Goal: Task Accomplishment & Management: Manage account settings

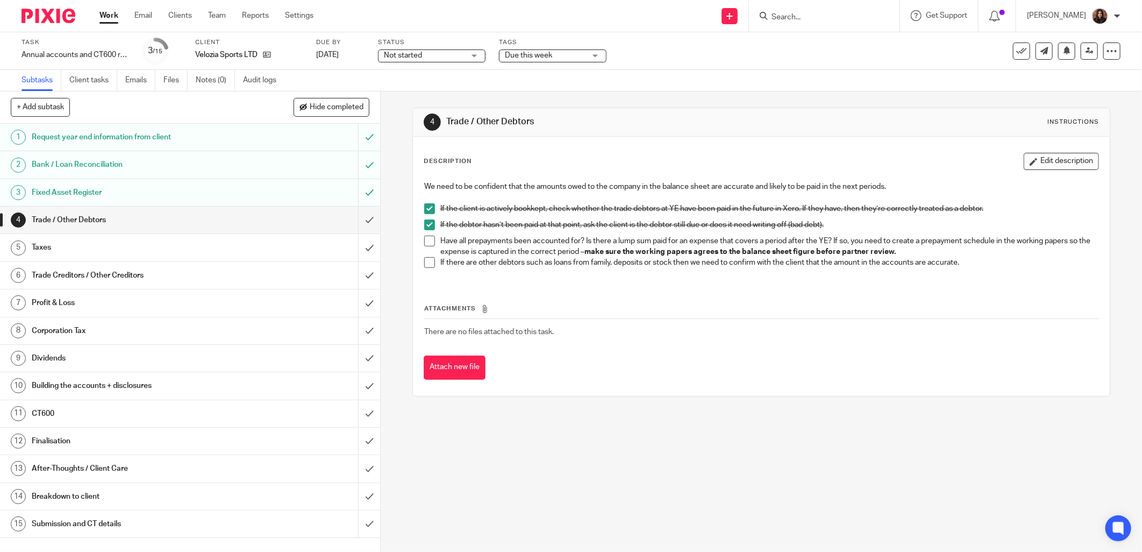
click at [425, 242] on span at bounding box center [429, 240] width 11 height 11
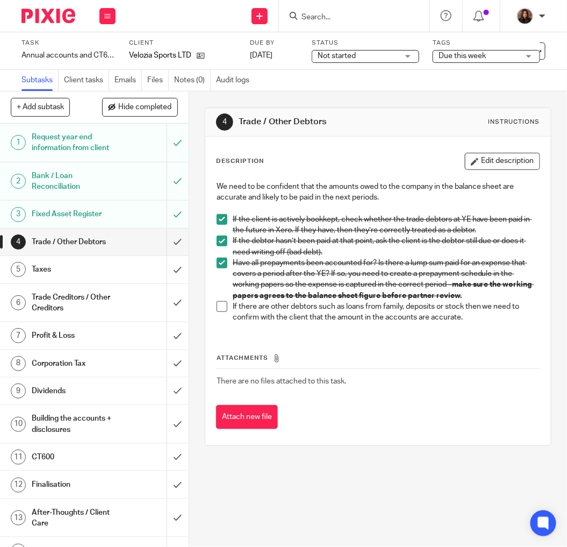
click at [219, 306] on span at bounding box center [222, 306] width 11 height 11
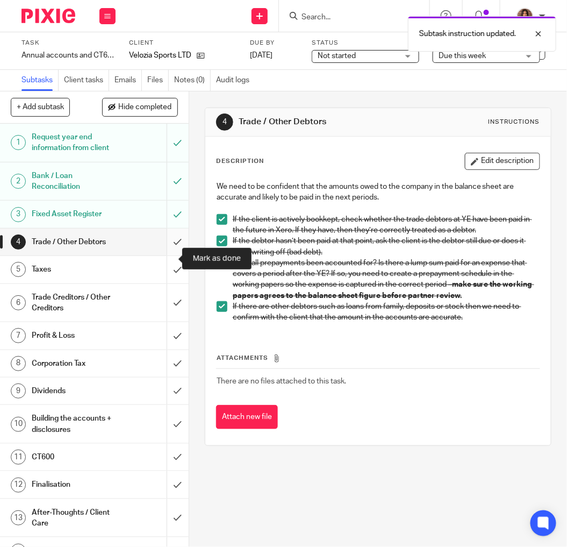
click at [163, 255] on input "submit" at bounding box center [94, 241] width 189 height 27
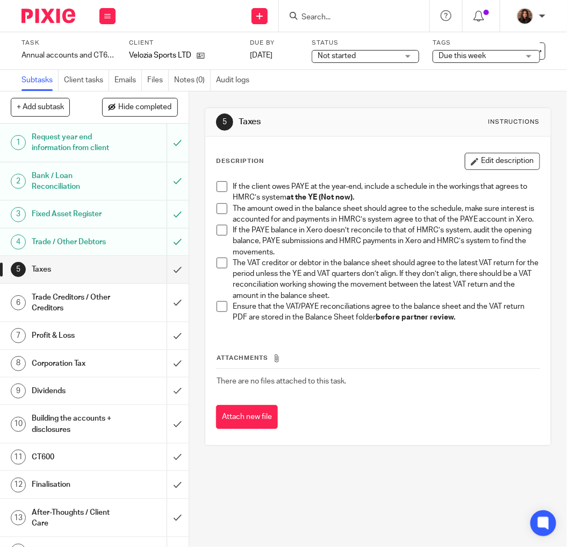
click at [221, 187] on span at bounding box center [222, 186] width 11 height 11
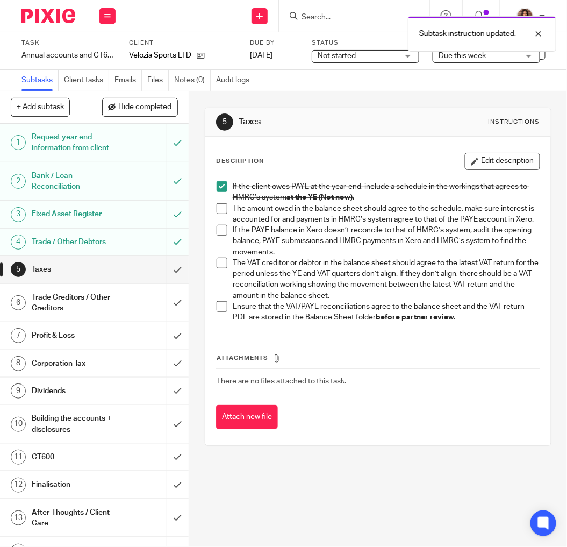
click at [217, 205] on span at bounding box center [222, 208] width 11 height 11
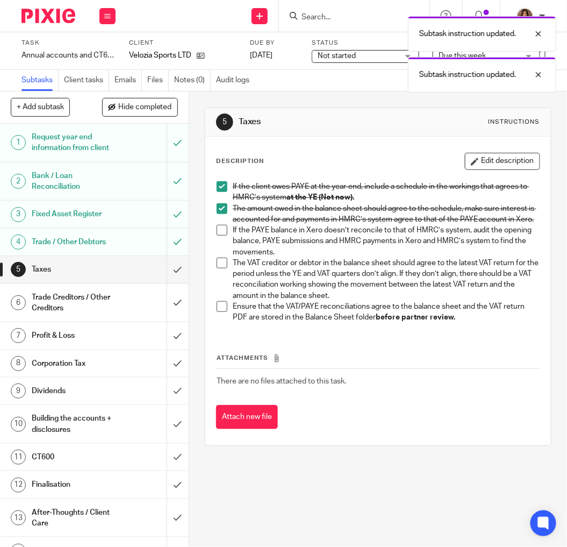
click at [217, 235] on span at bounding box center [222, 230] width 11 height 11
click at [443, 394] on td "There are no files attached to this task." at bounding box center [378, 381] width 324 height 26
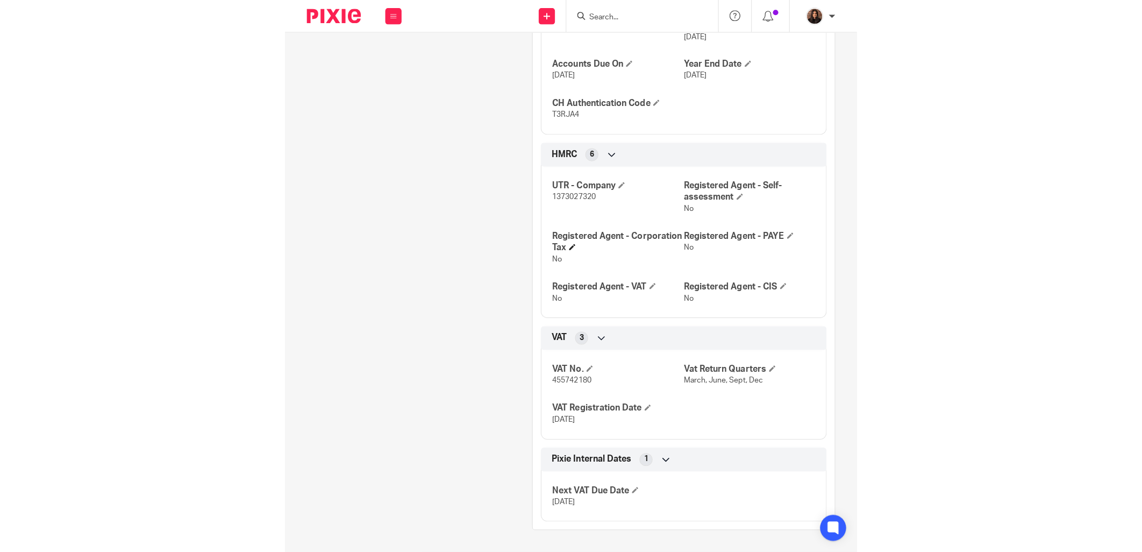
scroll to position [604, 0]
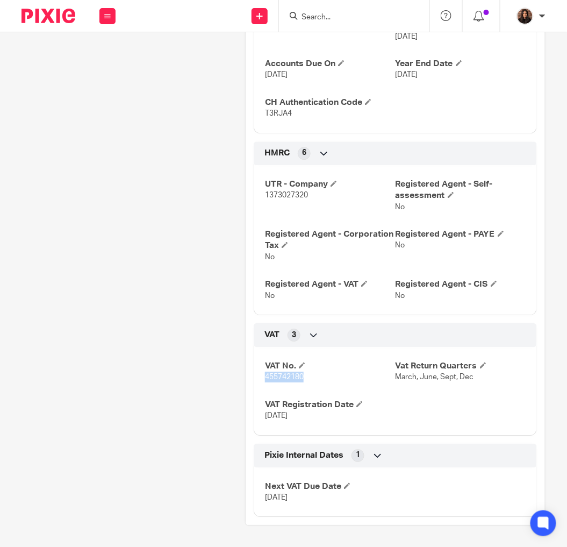
drag, startPoint x: 304, startPoint y: 375, endPoint x: 263, endPoint y: 378, distance: 40.4
click at [265, 378] on p "455742180" at bounding box center [330, 376] width 130 height 11
copy span "455742180"
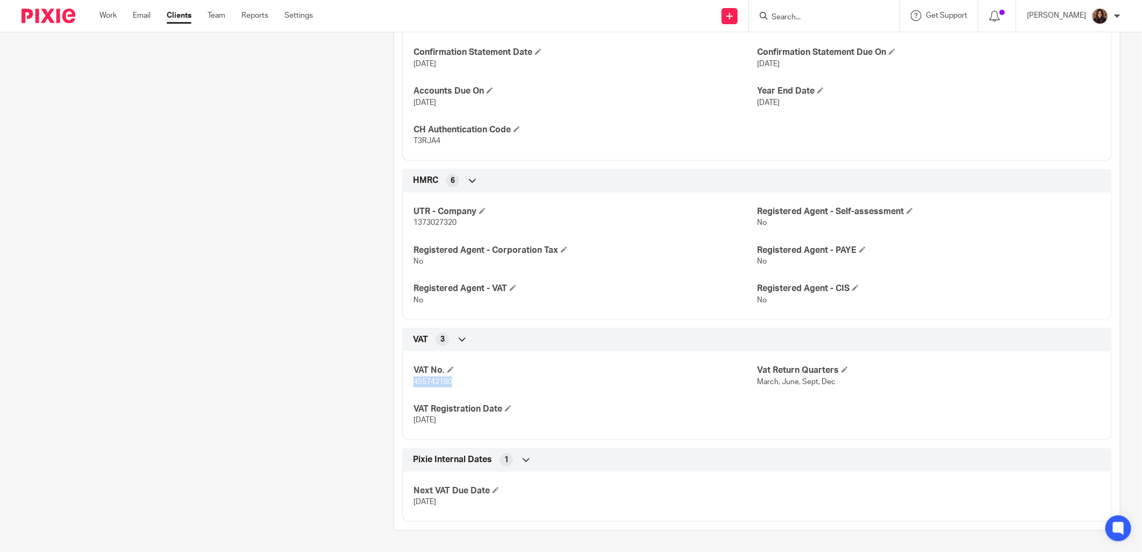
scroll to position [544, 0]
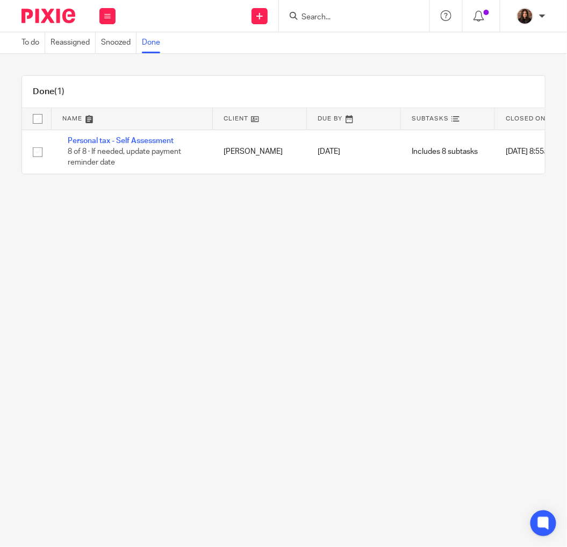
click at [329, 15] on input "Search" at bounding box center [348, 18] width 97 height 10
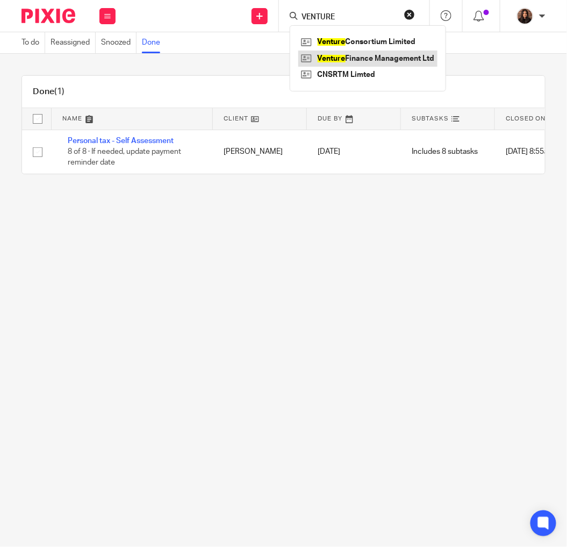
type input "VENTURE"
click at [390, 55] on link at bounding box center [367, 59] width 139 height 16
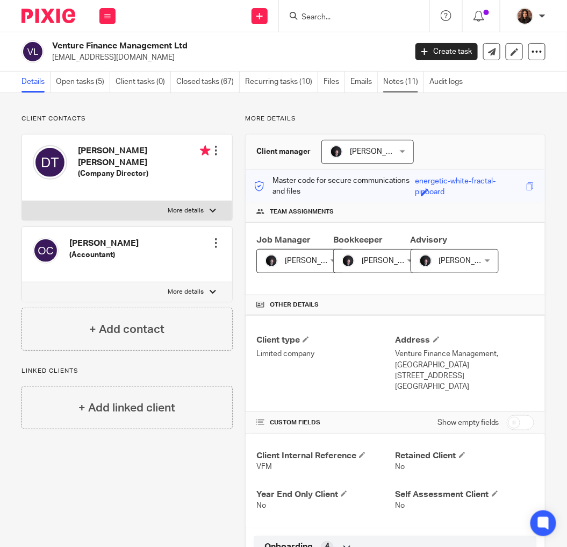
click at [400, 84] on link "Notes (11)" at bounding box center [403, 81] width 41 height 21
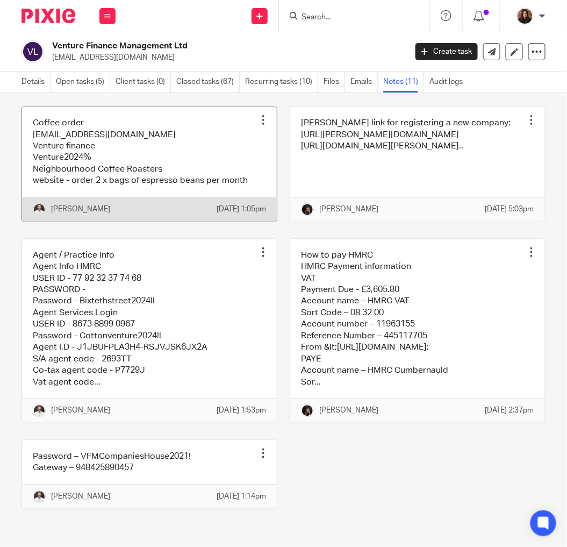
scroll to position [584, 0]
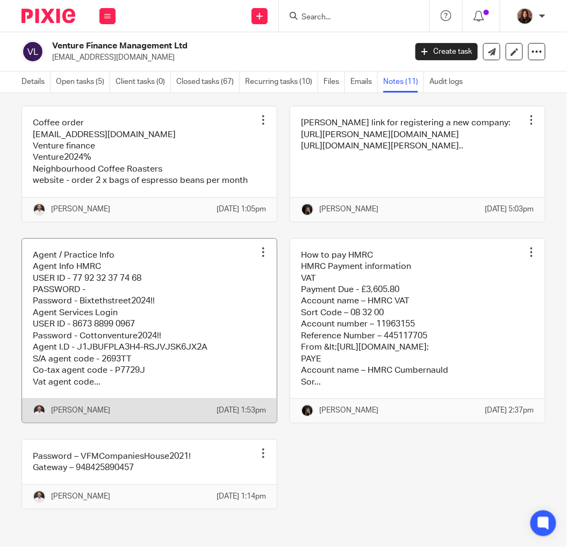
click at [186, 260] on link at bounding box center [149, 331] width 255 height 184
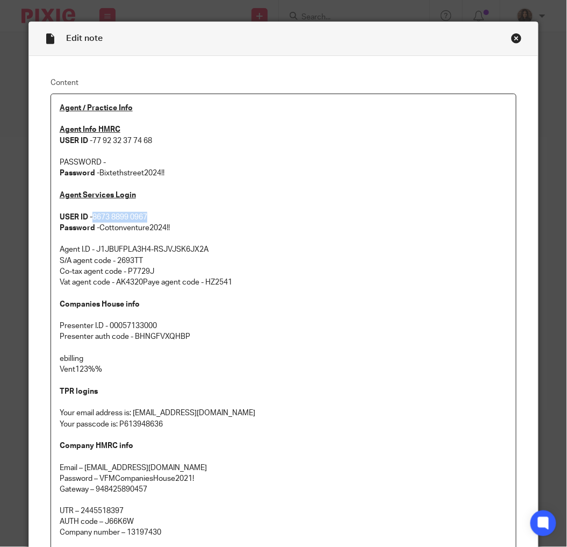
drag, startPoint x: 152, startPoint y: 212, endPoint x: 89, endPoint y: 214, distance: 62.4
click at [89, 214] on p "Agent Services Login USER ID - 8673 8899 0967 Password - Cottonventure2024!! Ag…" at bounding box center [284, 239] width 448 height 98
copy p "8673 8899 0967"
drag, startPoint x: 171, startPoint y: 226, endPoint x: 97, endPoint y: 228, distance: 73.7
click at [97, 228] on p "Agent Services Login USER ID - 8673 8899 0967 Password - Cottonventure2024!! Ag…" at bounding box center [284, 239] width 448 height 98
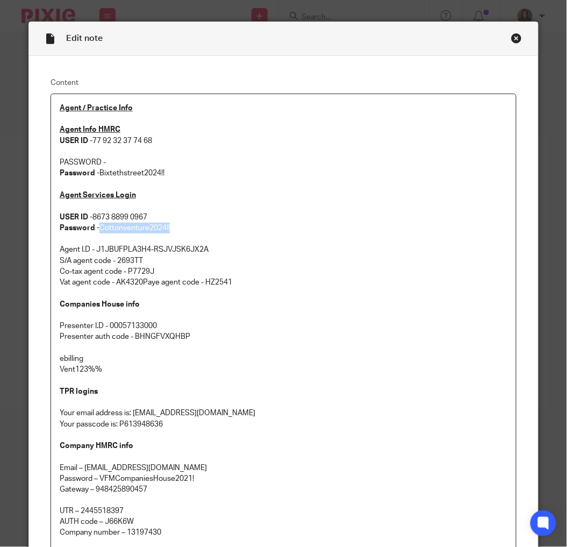
copy p "Cottonventure2024!!"
click at [512, 39] on div "Close this dialog window" at bounding box center [516, 38] width 11 height 11
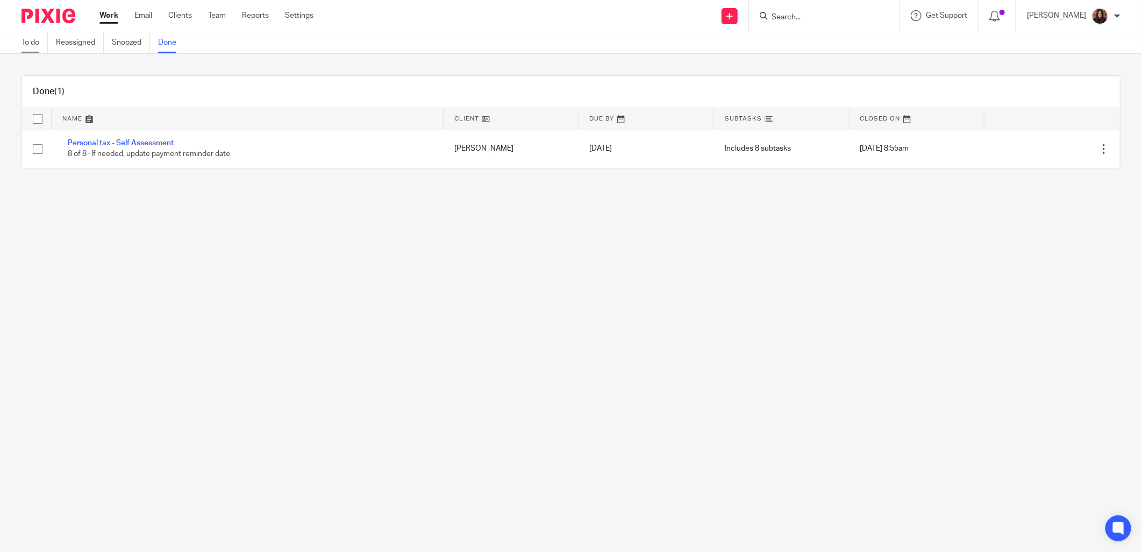
click at [38, 39] on link "To do" at bounding box center [35, 42] width 26 height 21
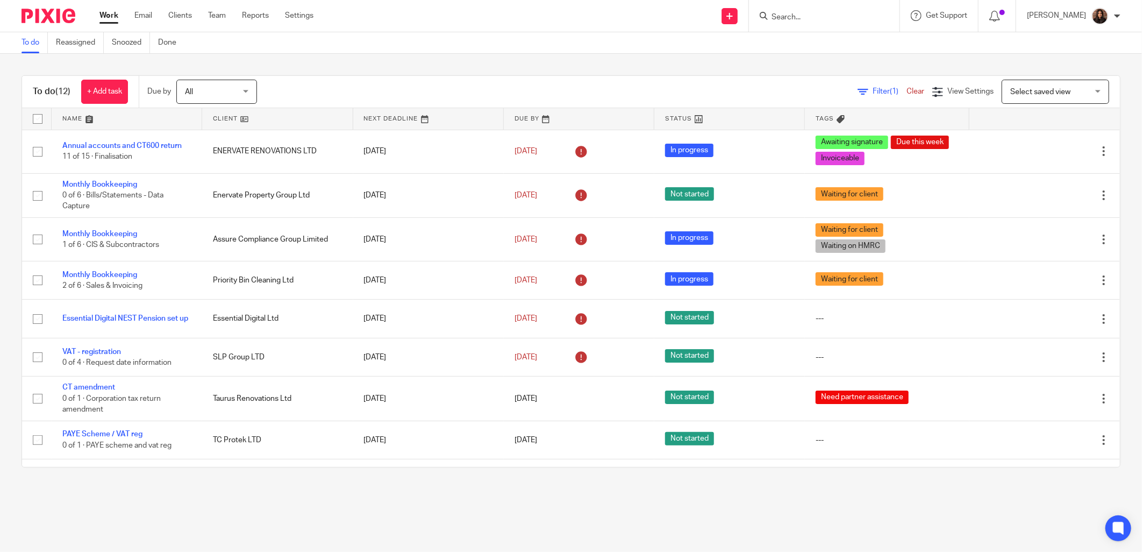
click at [801, 18] on input "Search" at bounding box center [818, 18] width 97 height 10
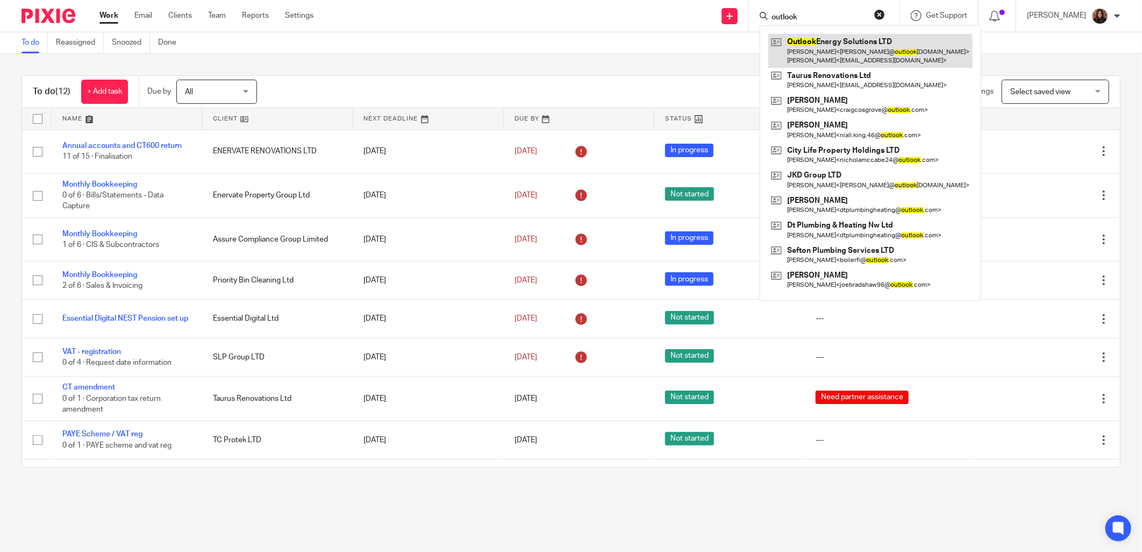
type input "outlook"
click at [805, 37] on link at bounding box center [870, 50] width 204 height 33
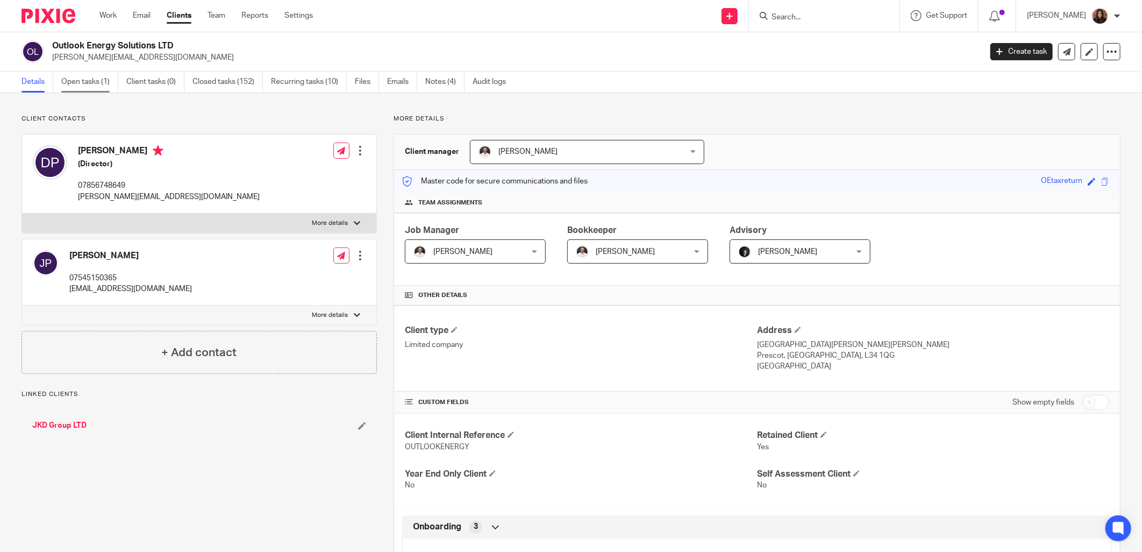
click at [83, 78] on link "Open tasks (1)" at bounding box center [89, 81] width 57 height 21
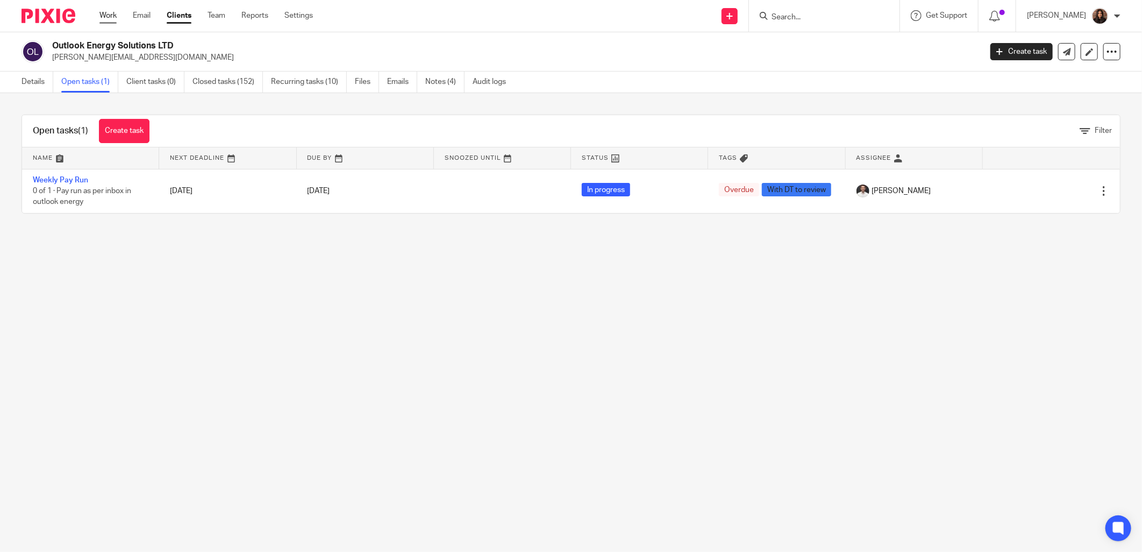
click at [105, 15] on link "Work" at bounding box center [107, 15] width 17 height 11
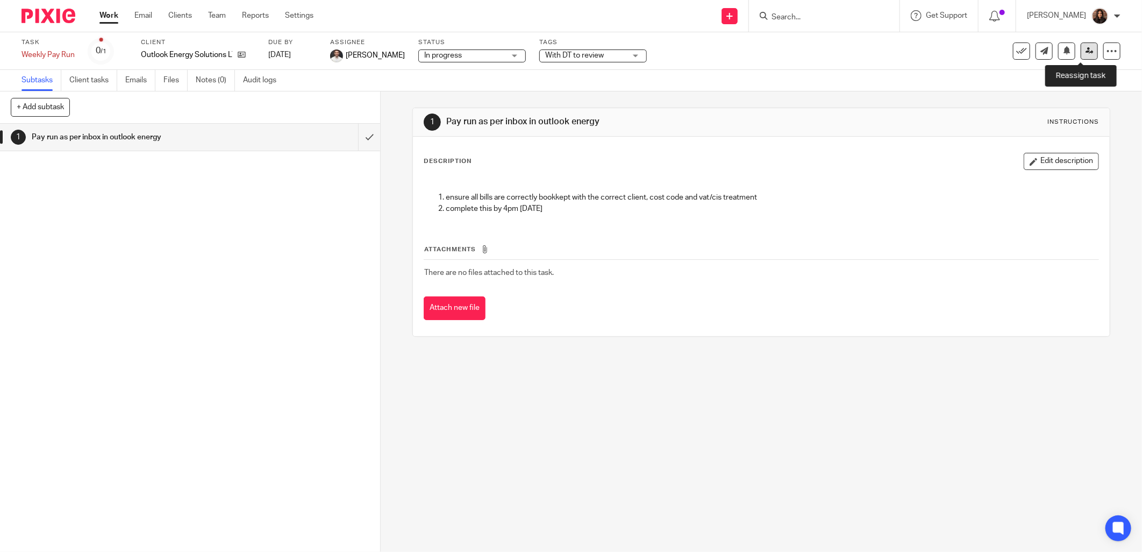
click at [1085, 49] on icon at bounding box center [1089, 51] width 8 height 8
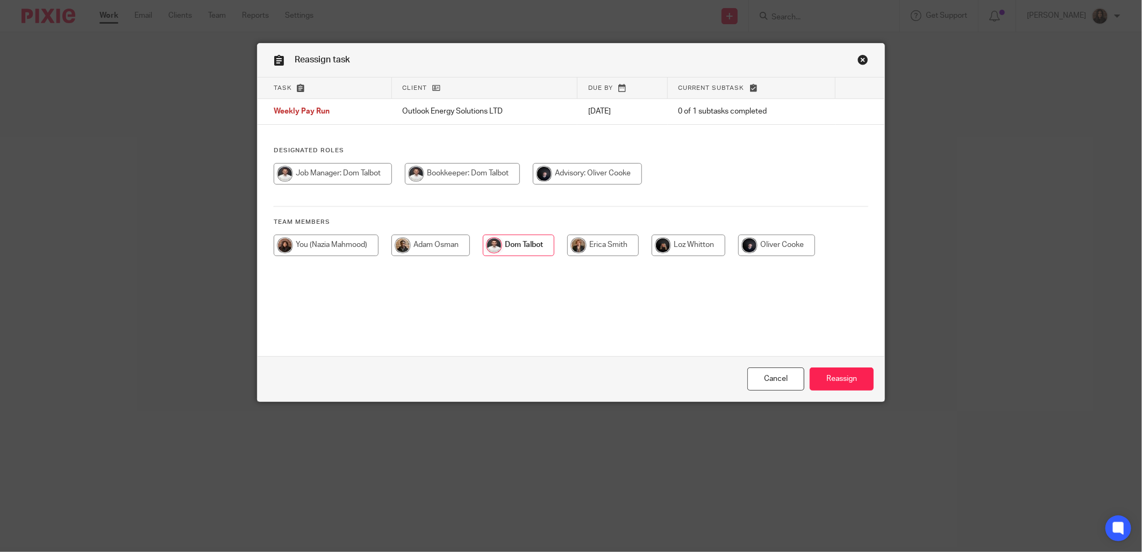
click at [861, 59] on link "Close this dialog window" at bounding box center [862, 61] width 11 height 15
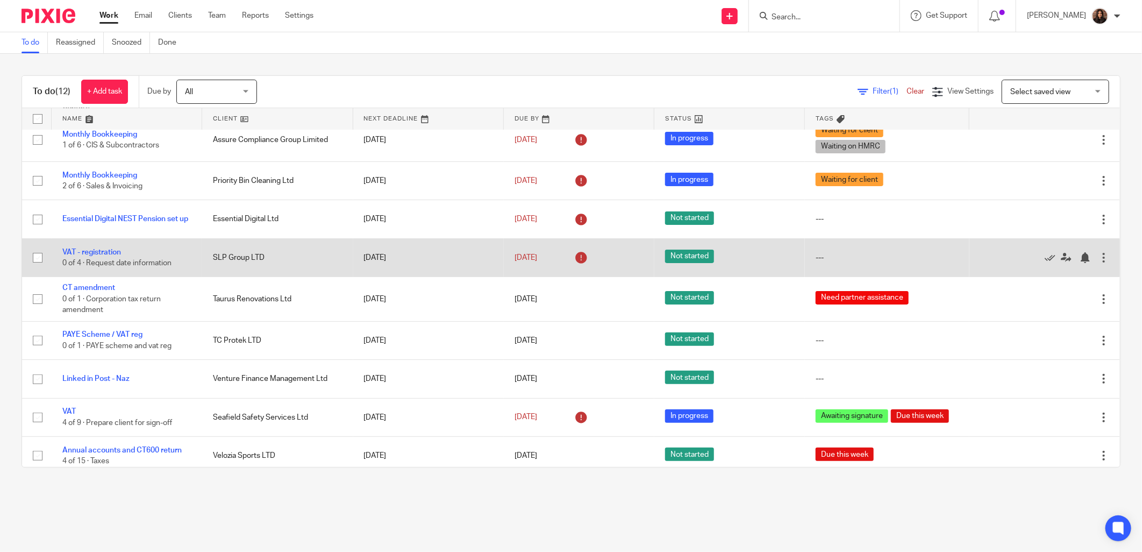
scroll to position [148, 0]
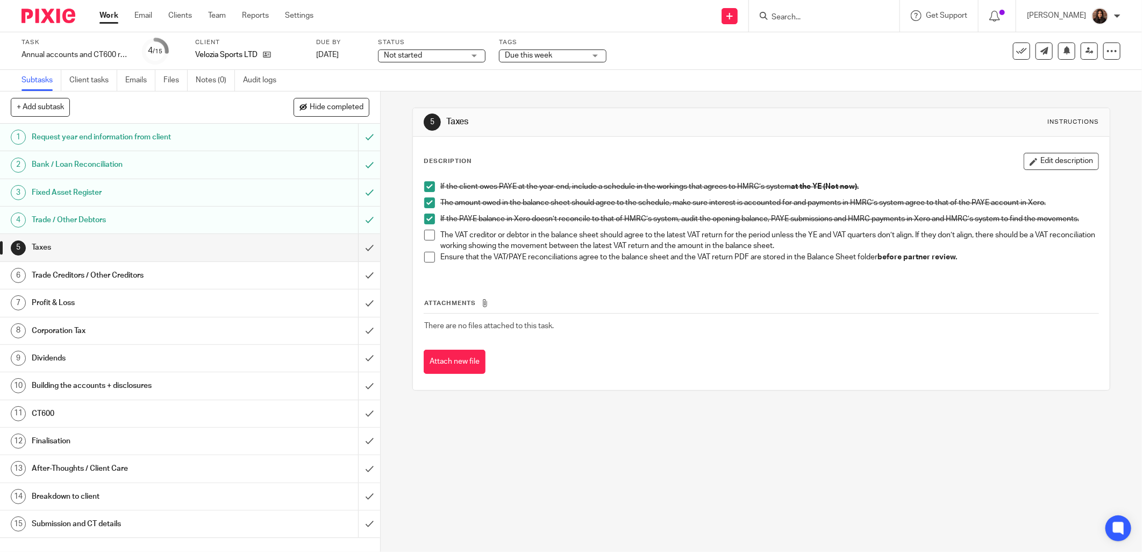
click at [791, 15] on input "Search" at bounding box center [818, 18] width 97 height 10
type input "venture"
drag, startPoint x: 817, startPoint y: 14, endPoint x: 716, endPoint y: 13, distance: 101.1
click at [716, 13] on div "Send new email Create task Add client Request signature venture Venture Consort…" at bounding box center [736, 16] width 812 height 32
click at [249, 273] on div "Trade Creditors / Other Creditors" at bounding box center [190, 275] width 316 height 16
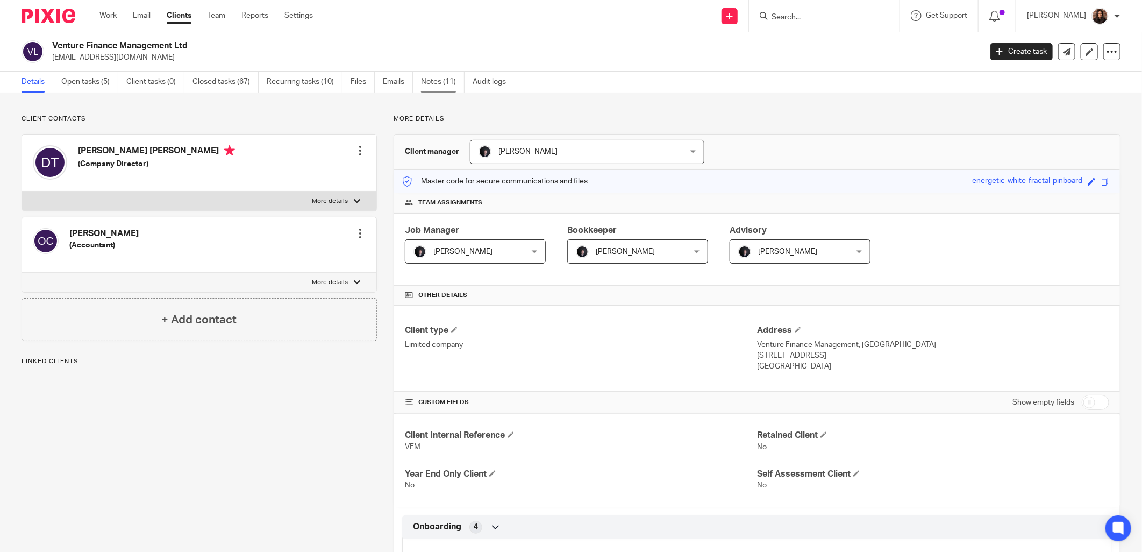
drag, startPoint x: 438, startPoint y: 85, endPoint x: 433, endPoint y: 88, distance: 5.5
click at [438, 85] on link "Notes (11)" at bounding box center [443, 81] width 44 height 21
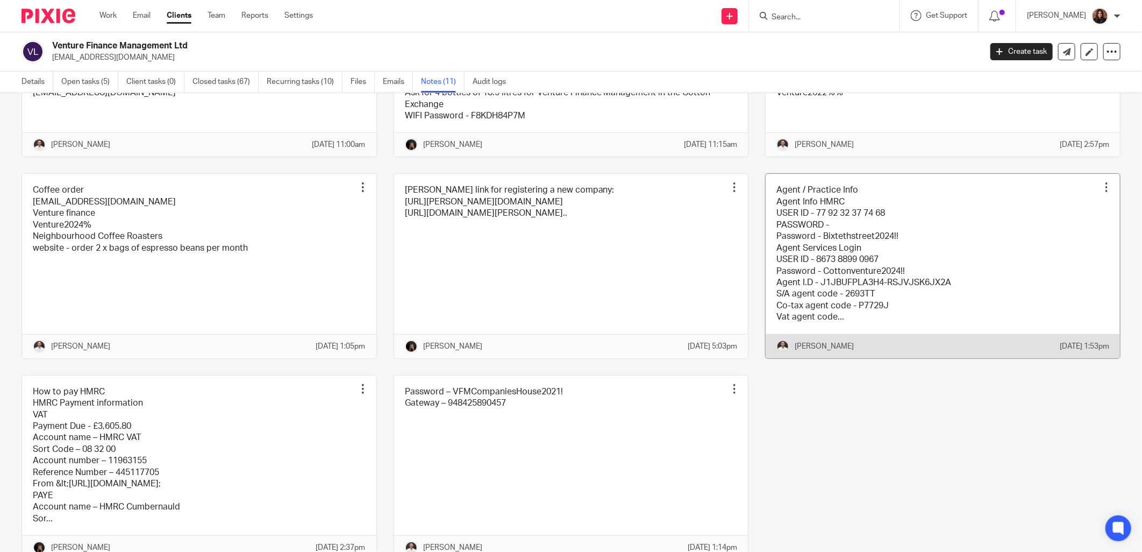
scroll to position [298, 0]
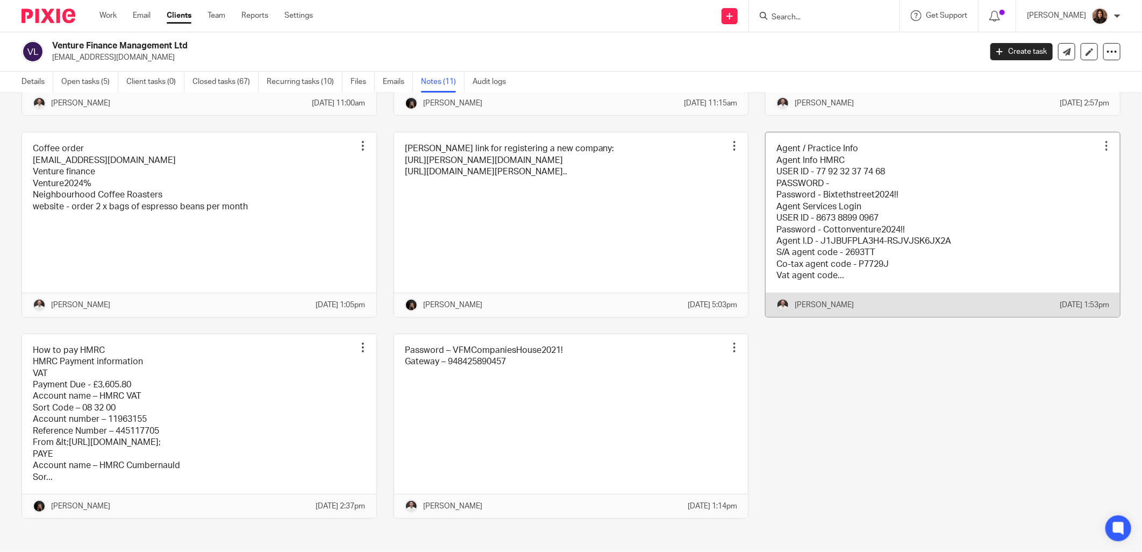
click at [978, 240] on link at bounding box center [942, 224] width 354 height 184
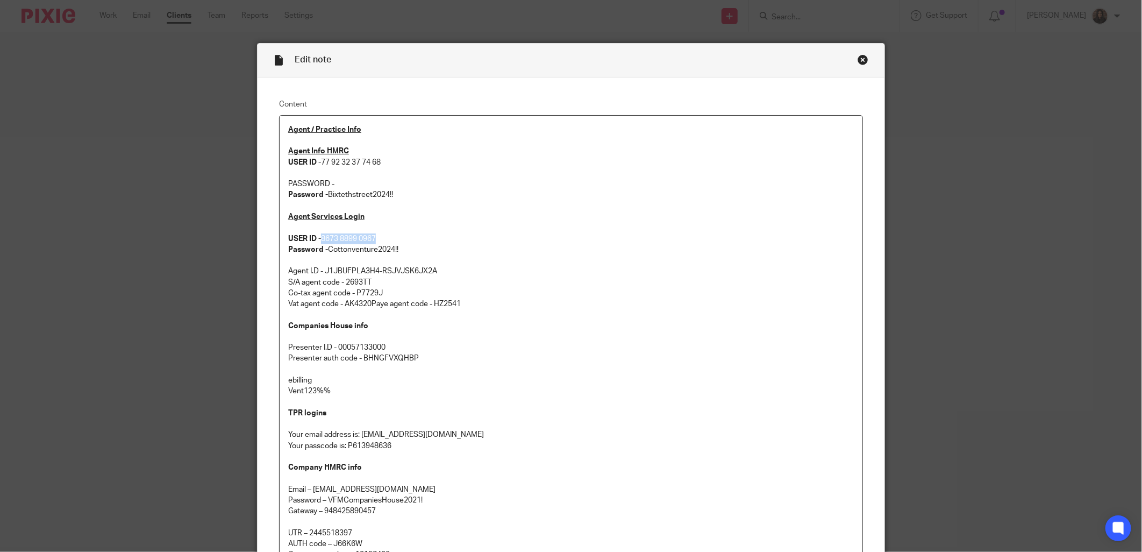
drag, startPoint x: 377, startPoint y: 237, endPoint x: 319, endPoint y: 238, distance: 58.1
click at [319, 238] on p "Agent Services Login USER ID - 8673 8899 0967 Password - Cottonventure2024!! Ag…" at bounding box center [570, 260] width 565 height 98
copy p "8673 8899 0967"
drag, startPoint x: 400, startPoint y: 252, endPoint x: 325, endPoint y: 246, distance: 76.0
click at [325, 246] on p "Agent Services Login USER ID - 8673 8899 0967 Password - Cottonventure2024!! Ag…" at bounding box center [570, 260] width 565 height 98
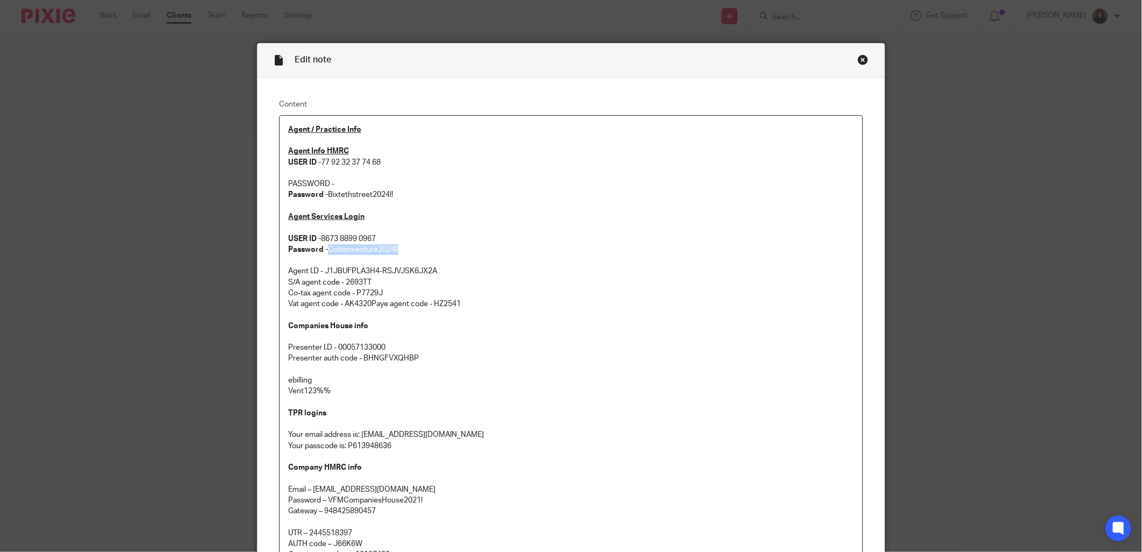
copy p "Cottonventure2024!!"
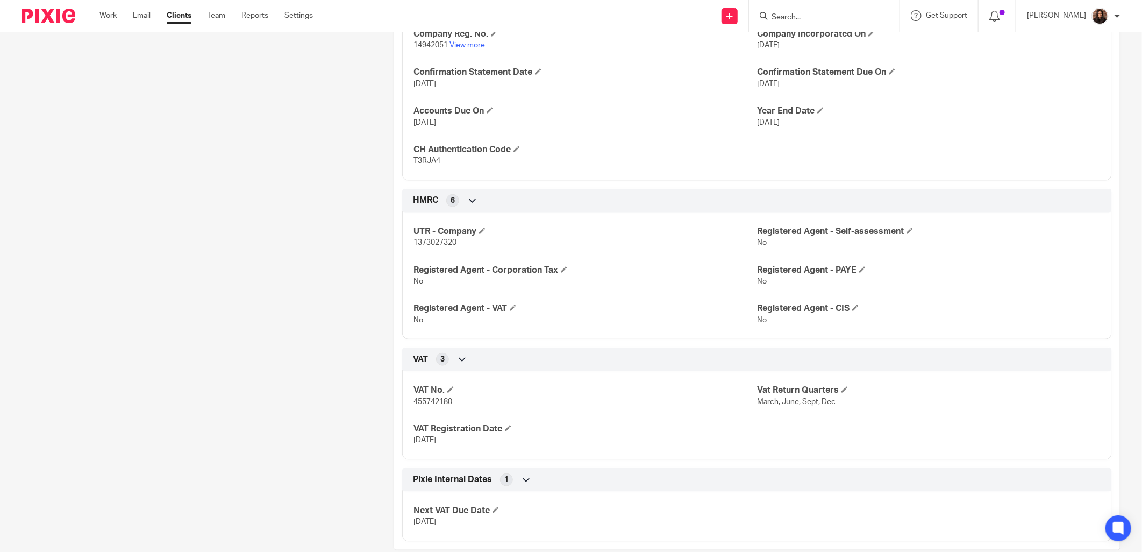
scroll to position [544, 0]
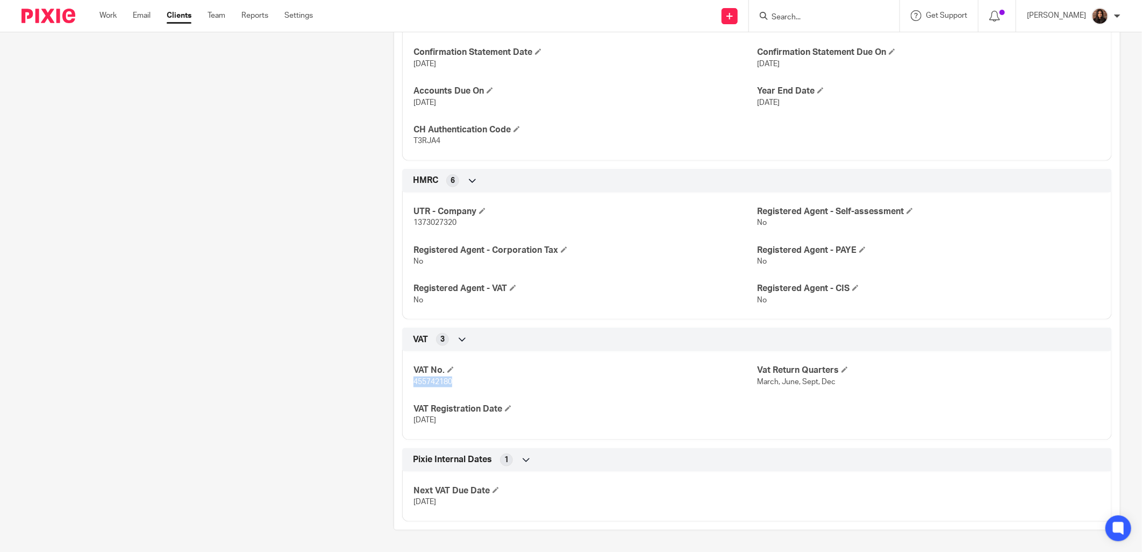
drag, startPoint x: 455, startPoint y: 382, endPoint x: 407, endPoint y: 379, distance: 47.9
click at [407, 379] on div "VAT No. 455742180 Vat Return Quarters March, June, Sept, Dec VAT Registration D…" at bounding box center [757, 391] width 710 height 97
copy span "455742180"
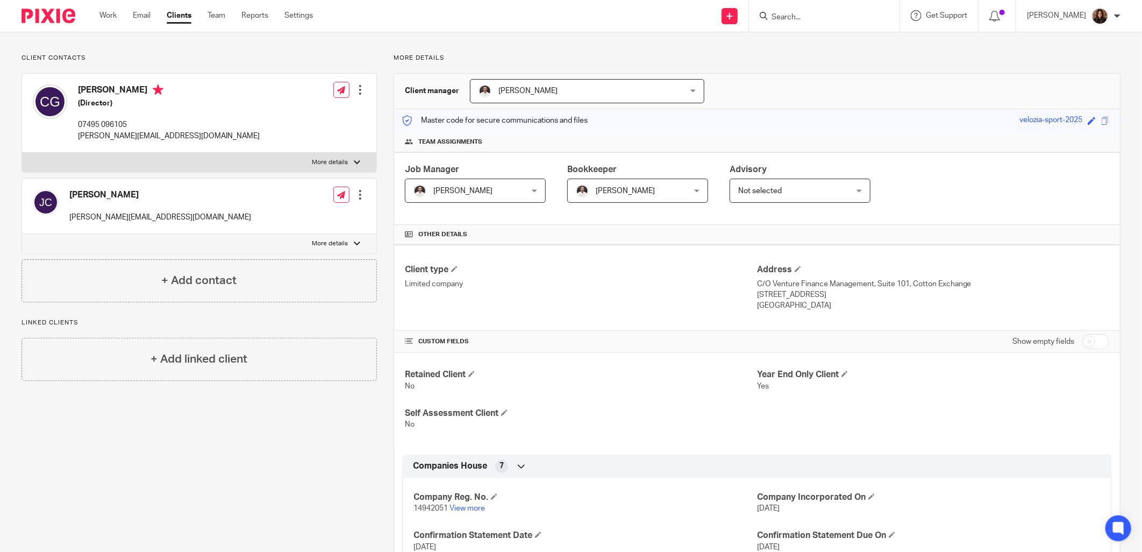
scroll to position [99, 0]
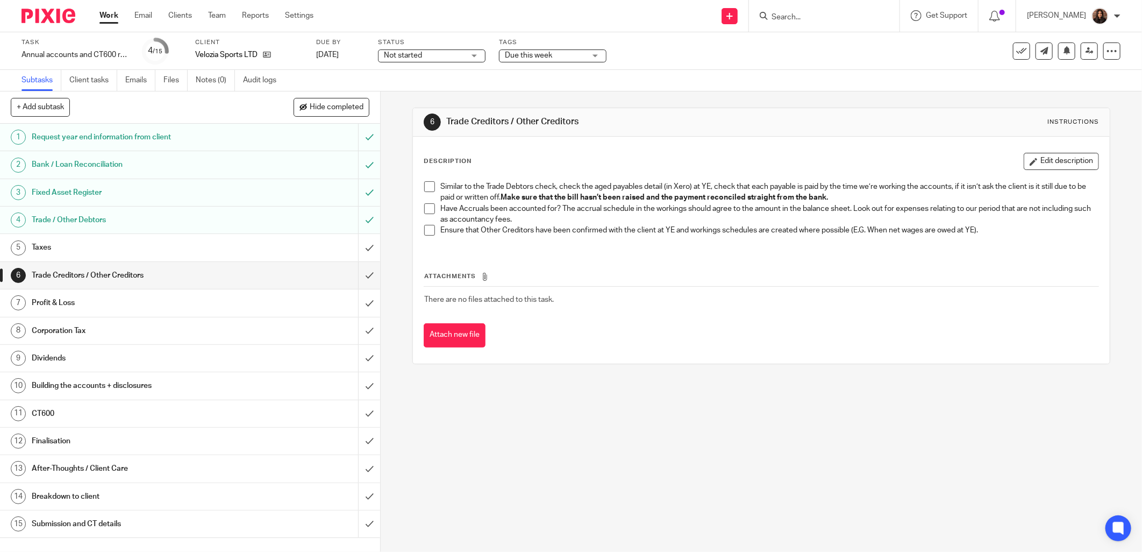
click at [303, 249] on div "Taxes" at bounding box center [190, 247] width 316 height 16
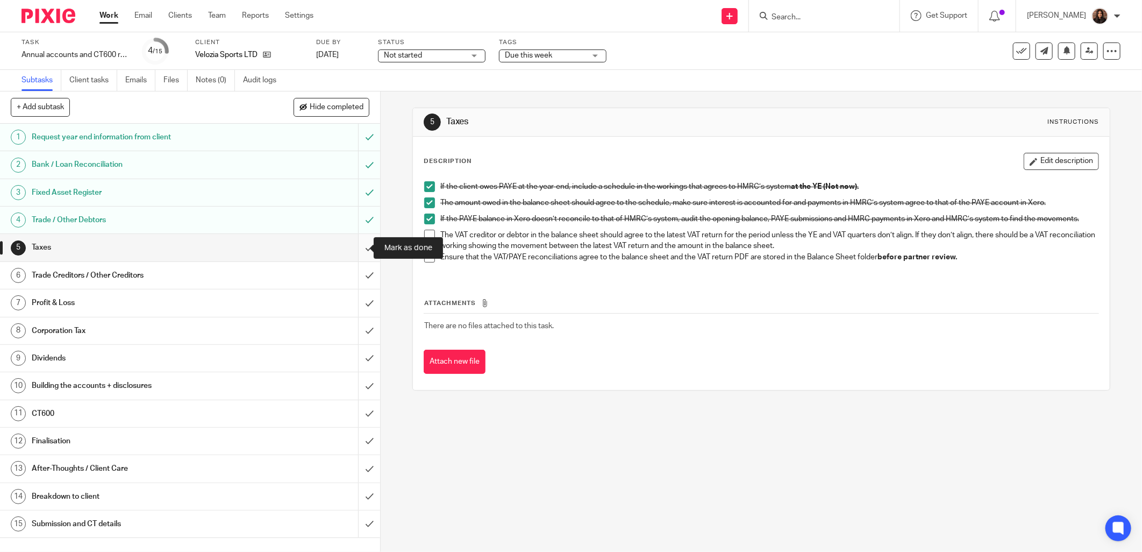
click at [357, 242] on input "submit" at bounding box center [190, 247] width 380 height 27
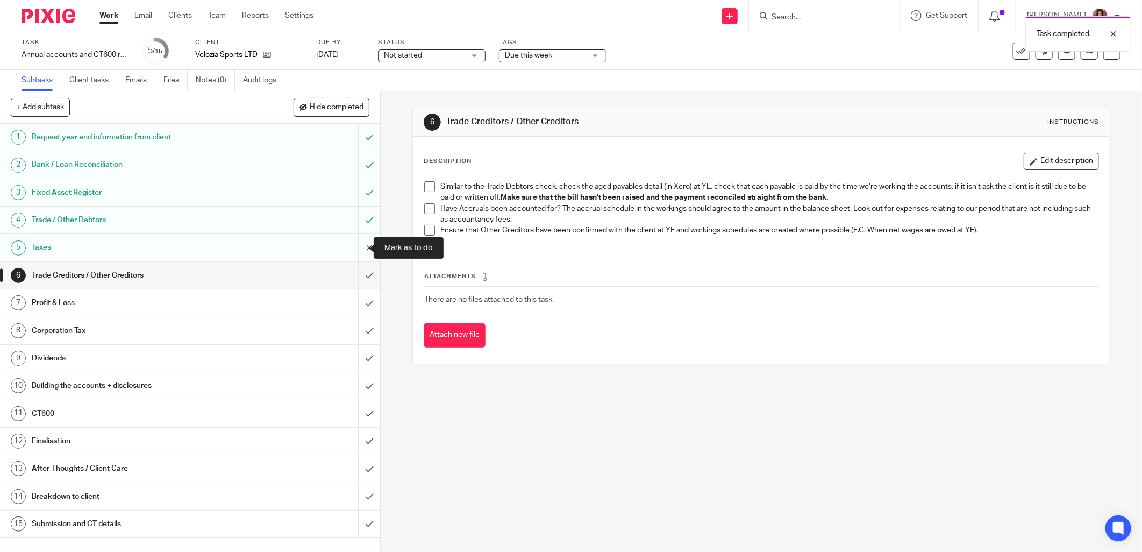
click at [358, 245] on input "submit" at bounding box center [190, 247] width 380 height 27
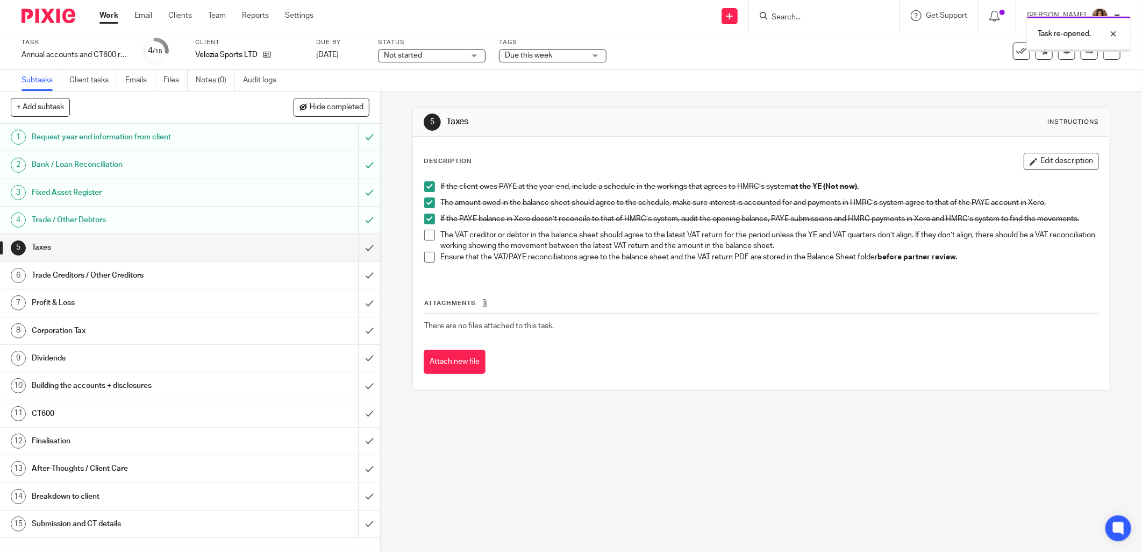
click at [230, 274] on h1 "Trade Creditors / Other Creditors" at bounding box center [137, 275] width 211 height 16
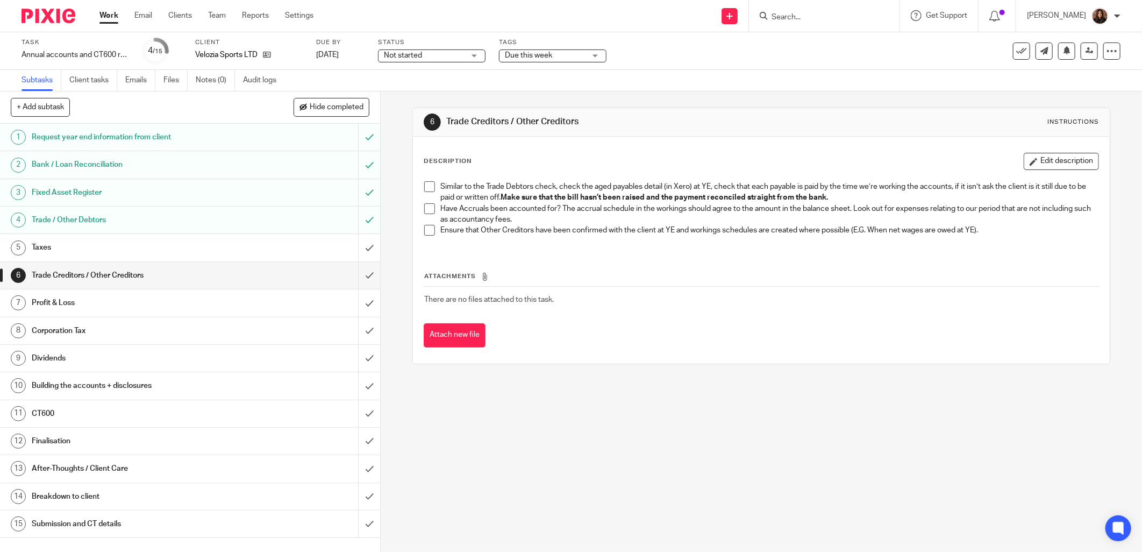
drag, startPoint x: 425, startPoint y: 185, endPoint x: 425, endPoint y: 197, distance: 12.4
click at [425, 185] on span at bounding box center [429, 186] width 11 height 11
click at [424, 207] on span at bounding box center [429, 208] width 11 height 11
click at [424, 228] on span at bounding box center [429, 230] width 11 height 11
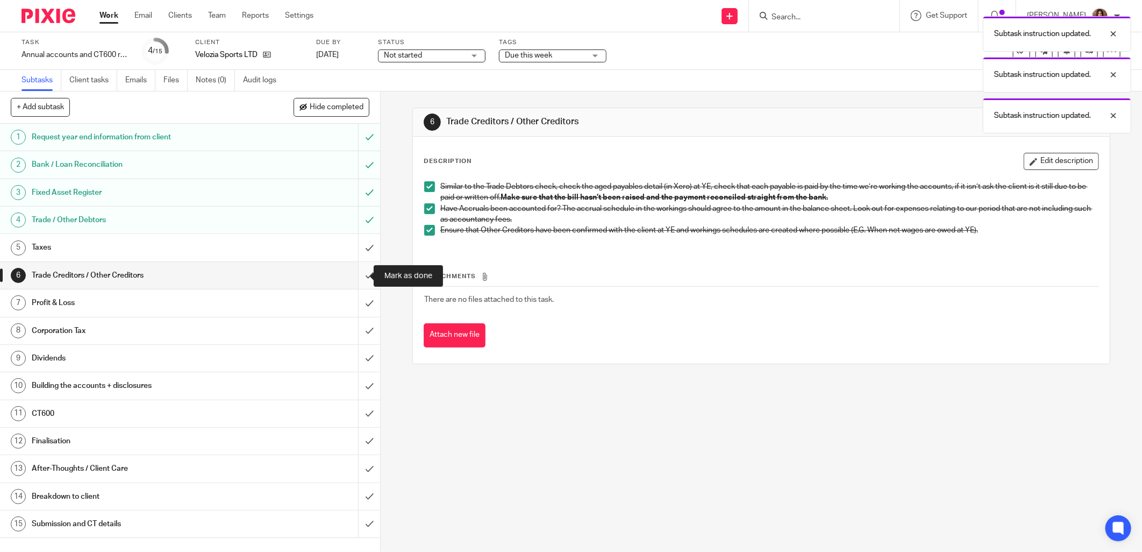
click at [357, 269] on input "submit" at bounding box center [190, 275] width 380 height 27
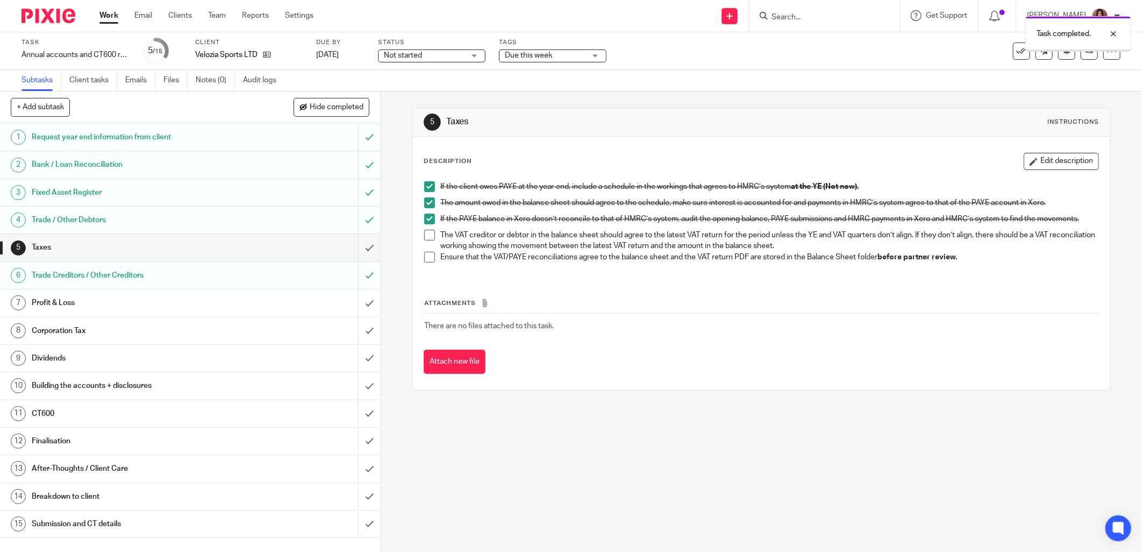
drag, startPoint x: 0, startPoint y: 0, endPoint x: 281, endPoint y: 302, distance: 411.9
click at [281, 302] on div "Profit & Loss" at bounding box center [190, 303] width 316 height 16
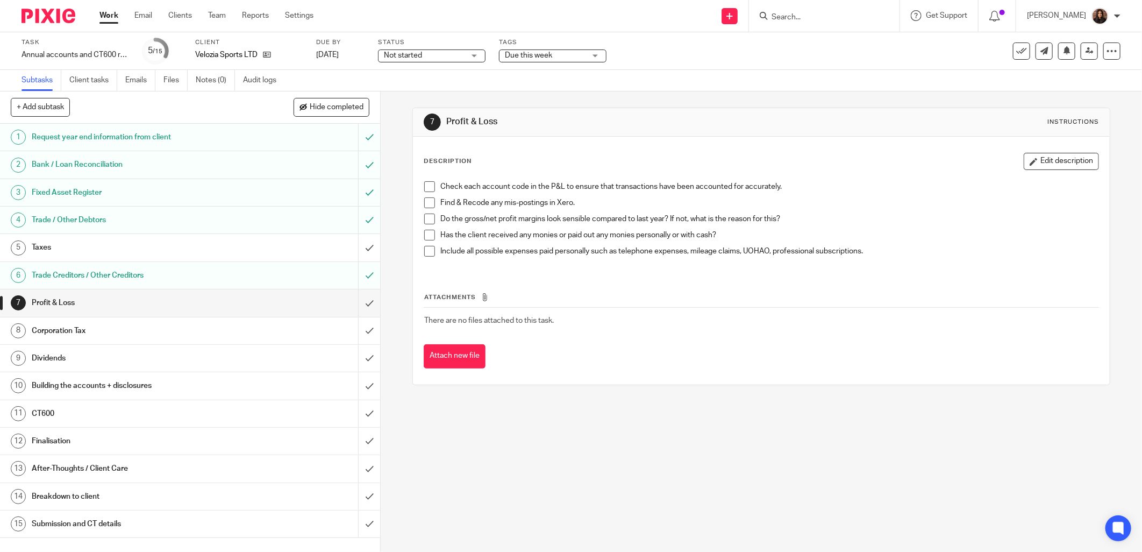
click at [427, 185] on span at bounding box center [429, 186] width 11 height 11
click at [426, 197] on span at bounding box center [429, 202] width 11 height 11
click at [425, 218] on span at bounding box center [429, 218] width 11 height 11
